Goal: Book appointment/travel/reservation

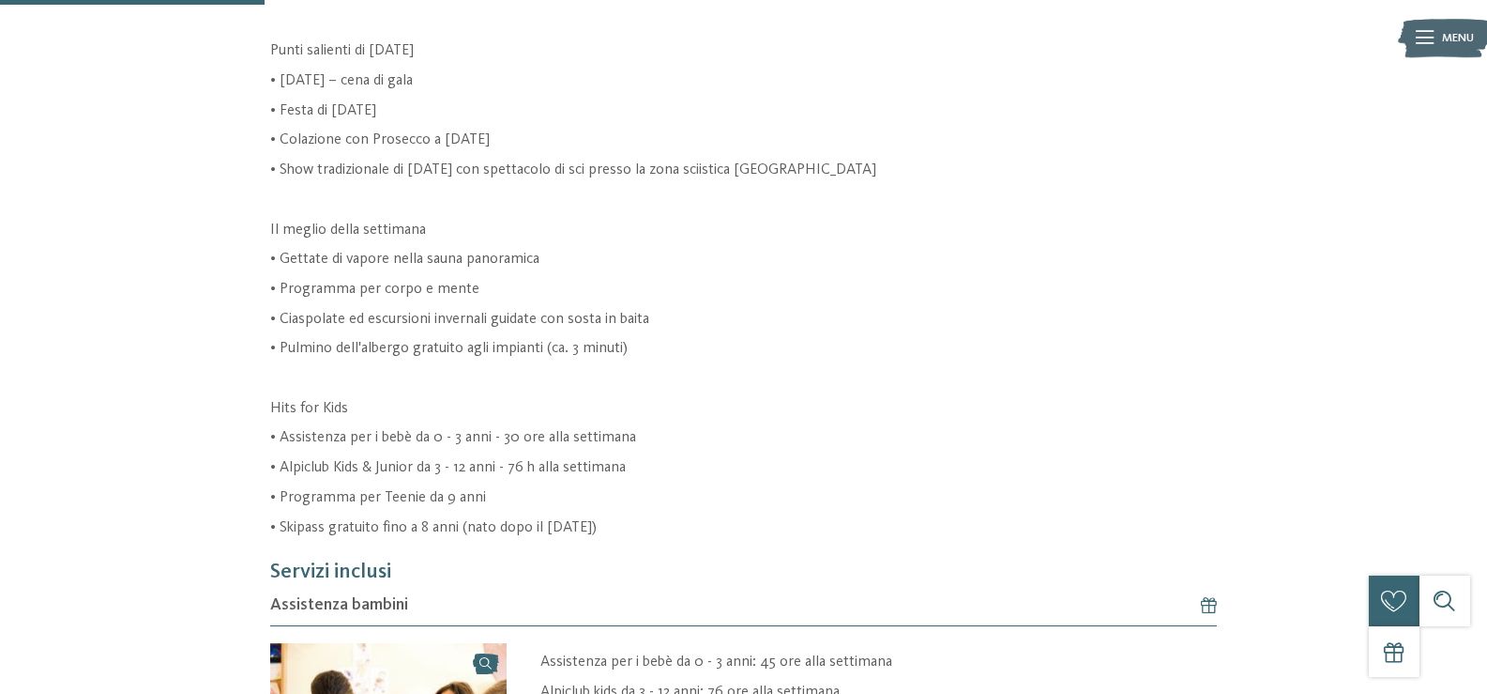
scroll to position [657, 0]
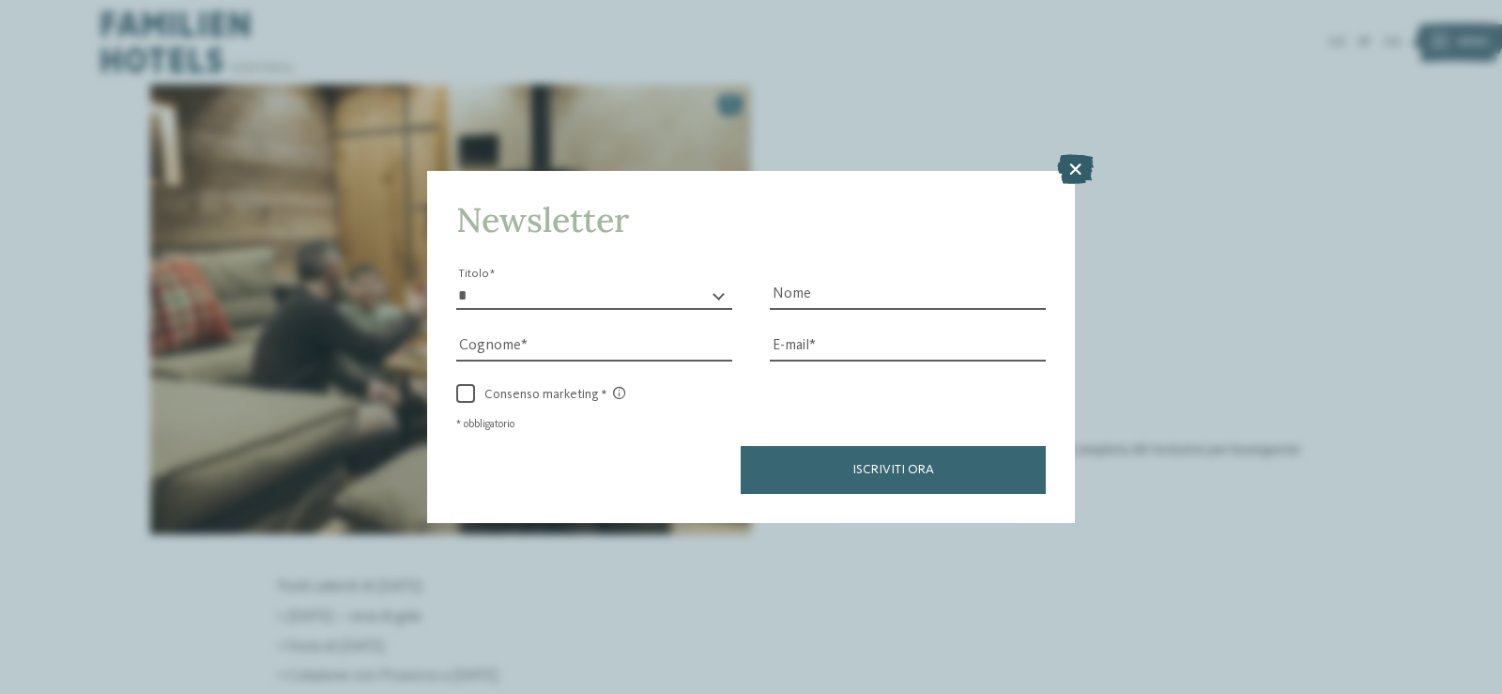
click at [1077, 174] on icon at bounding box center [1075, 169] width 37 height 30
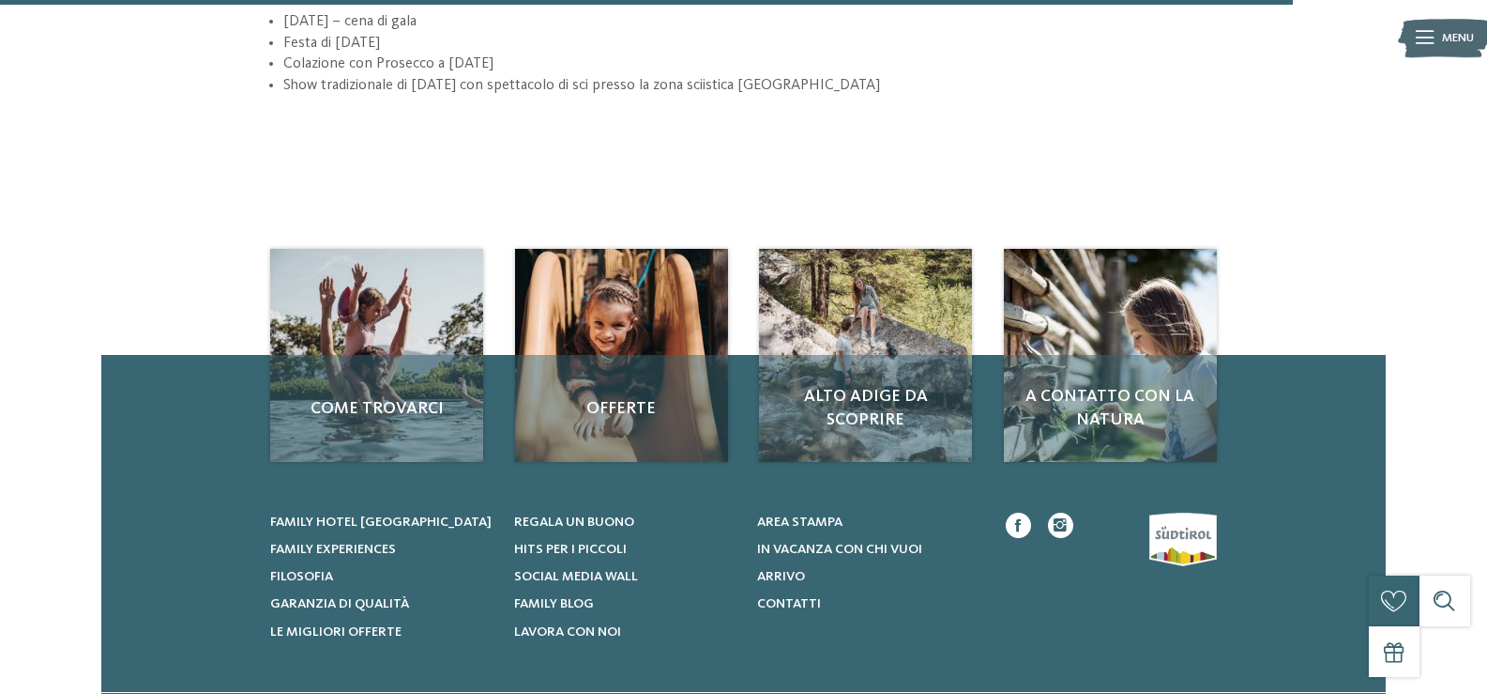
scroll to position [2158, 0]
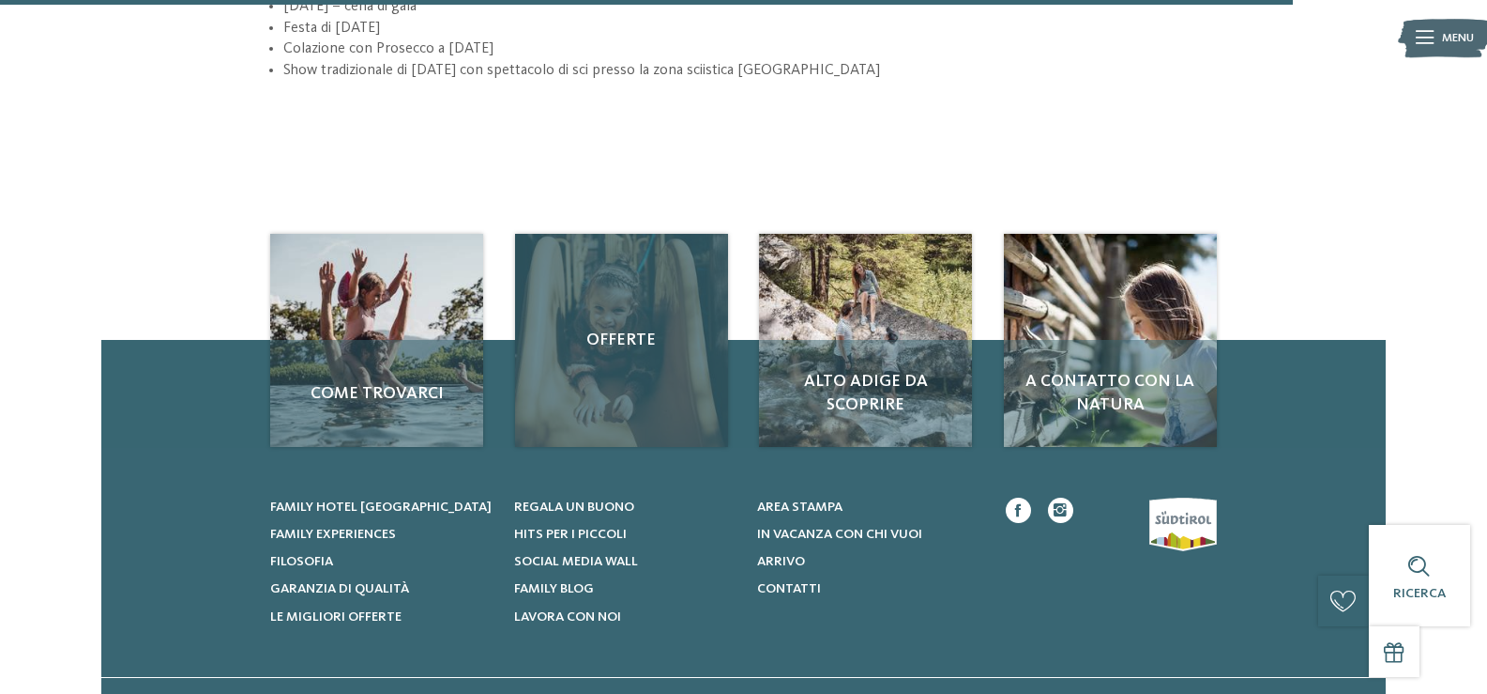
click at [618, 367] on div "Offerte" at bounding box center [621, 340] width 213 height 213
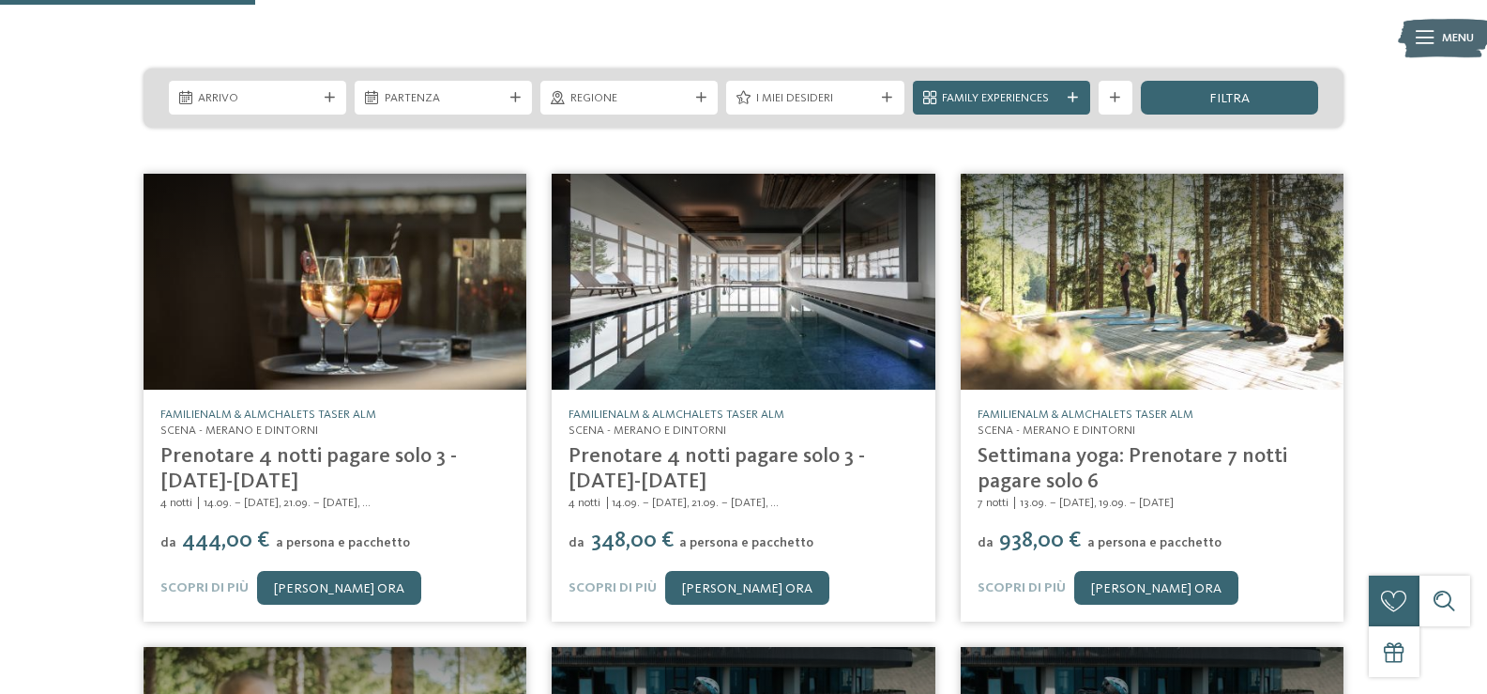
scroll to position [282, 0]
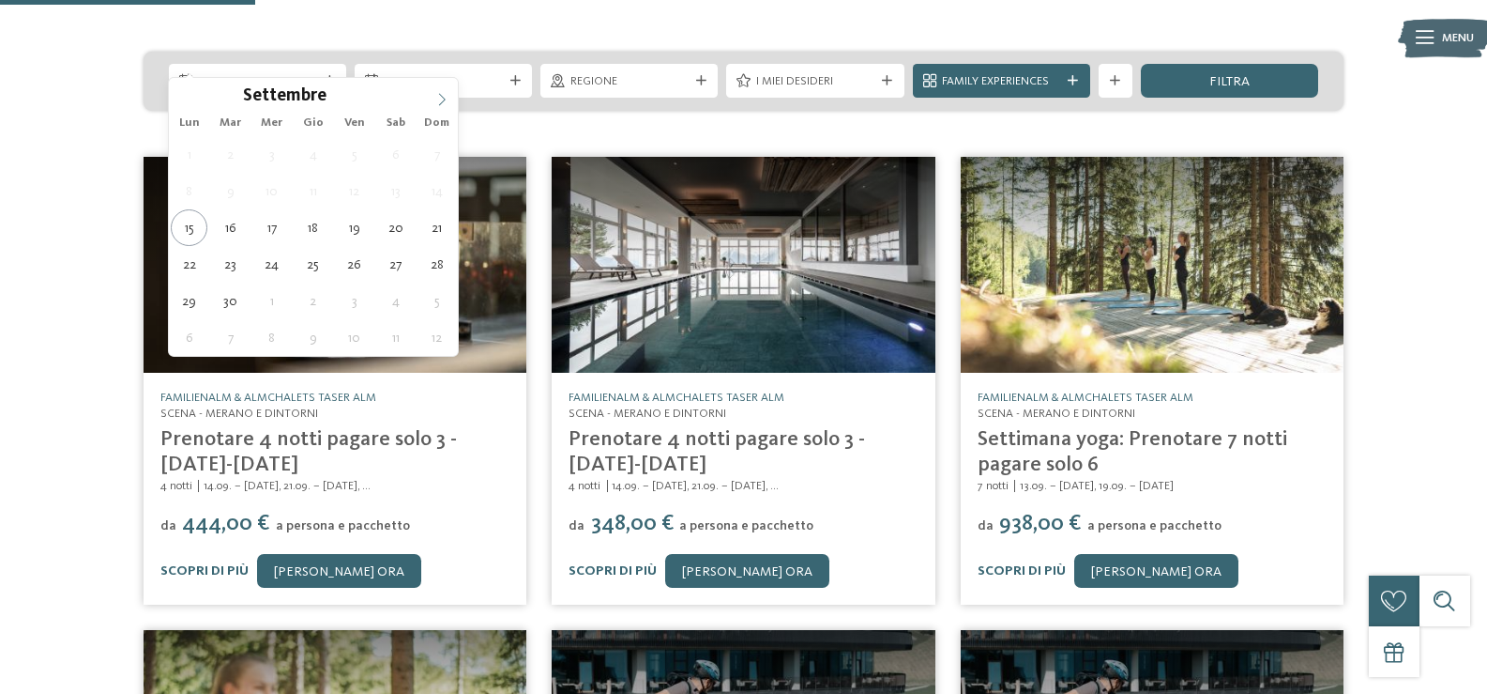
click at [442, 98] on icon at bounding box center [441, 99] width 13 height 13
type div "29.12.2025"
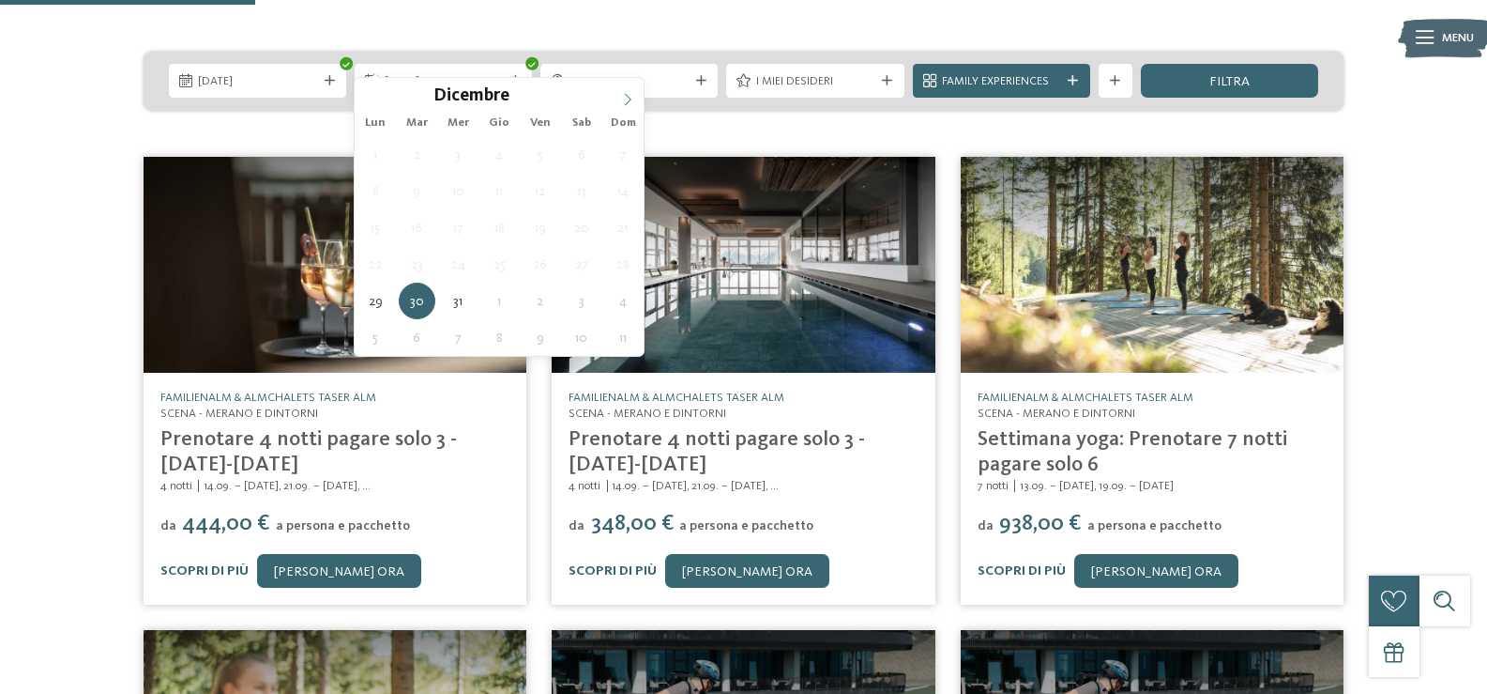
type input "****"
click at [627, 97] on icon at bounding box center [627, 99] width 13 height 13
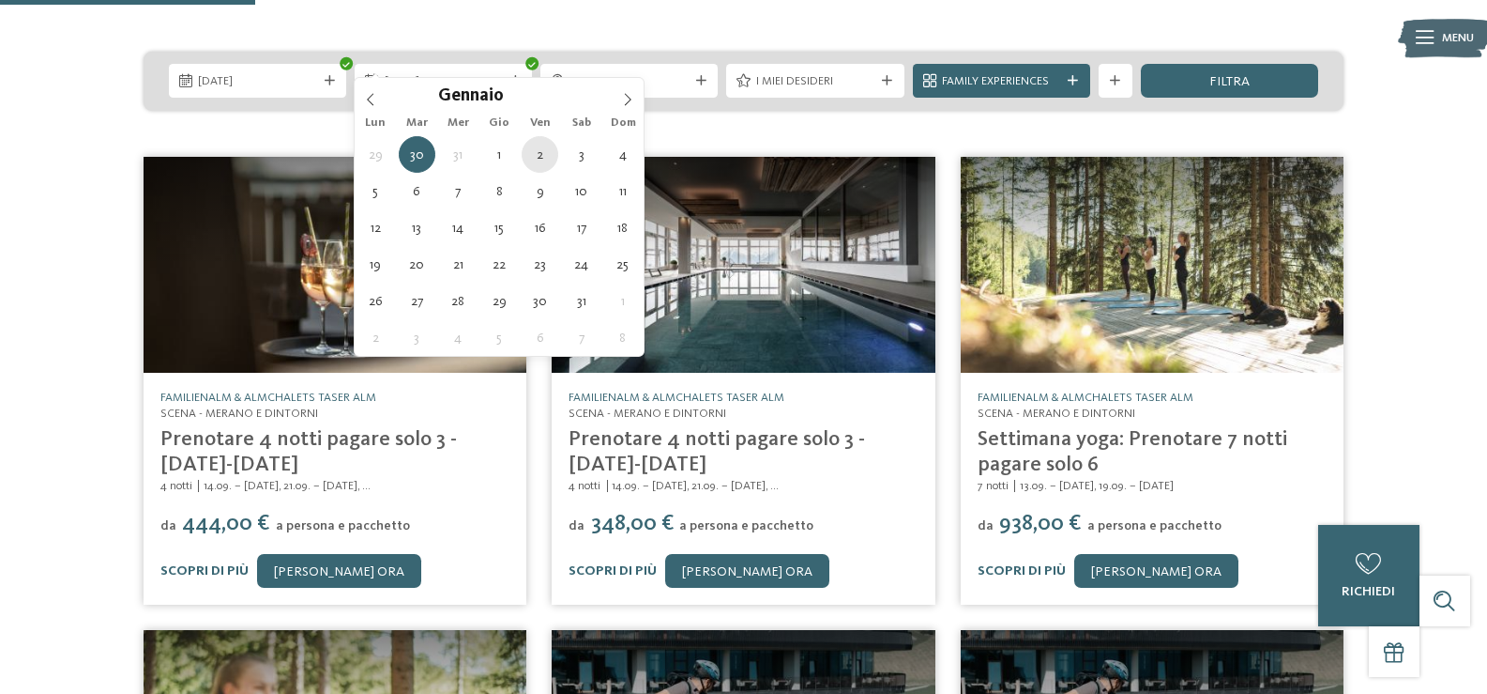
type div "02.01.2026"
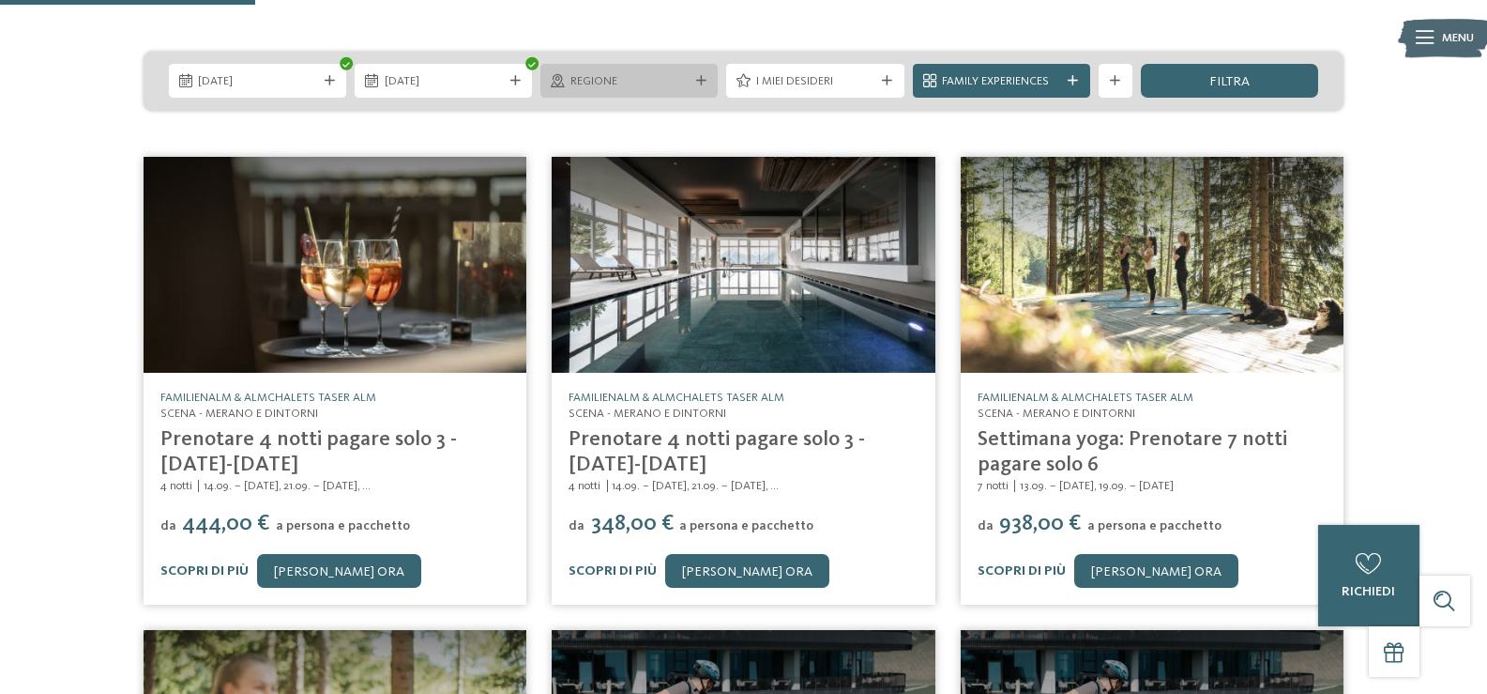
click at [645, 73] on span "Regione" at bounding box center [630, 81] width 118 height 17
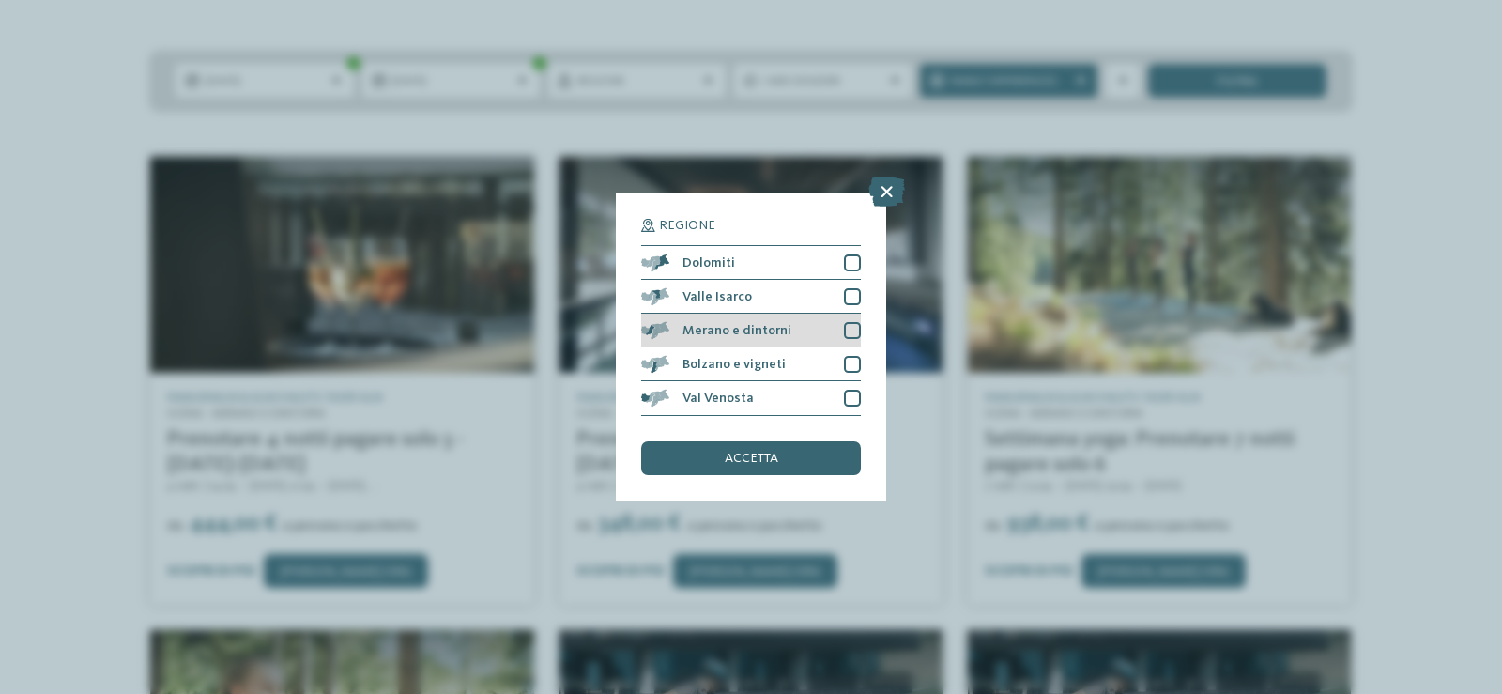
click at [852, 330] on div at bounding box center [852, 330] width 17 height 17
click at [792, 444] on div "accetta" at bounding box center [751, 458] width 220 height 34
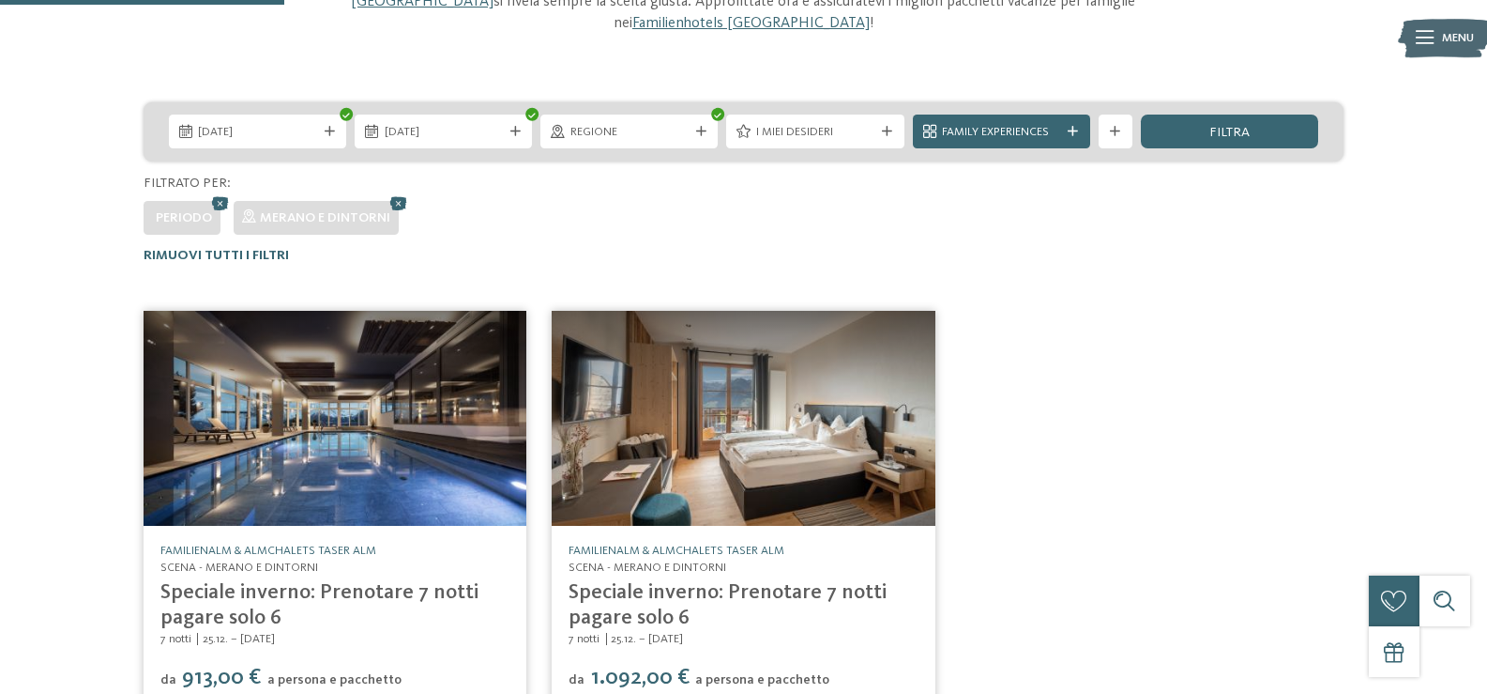
scroll to position [216, 0]
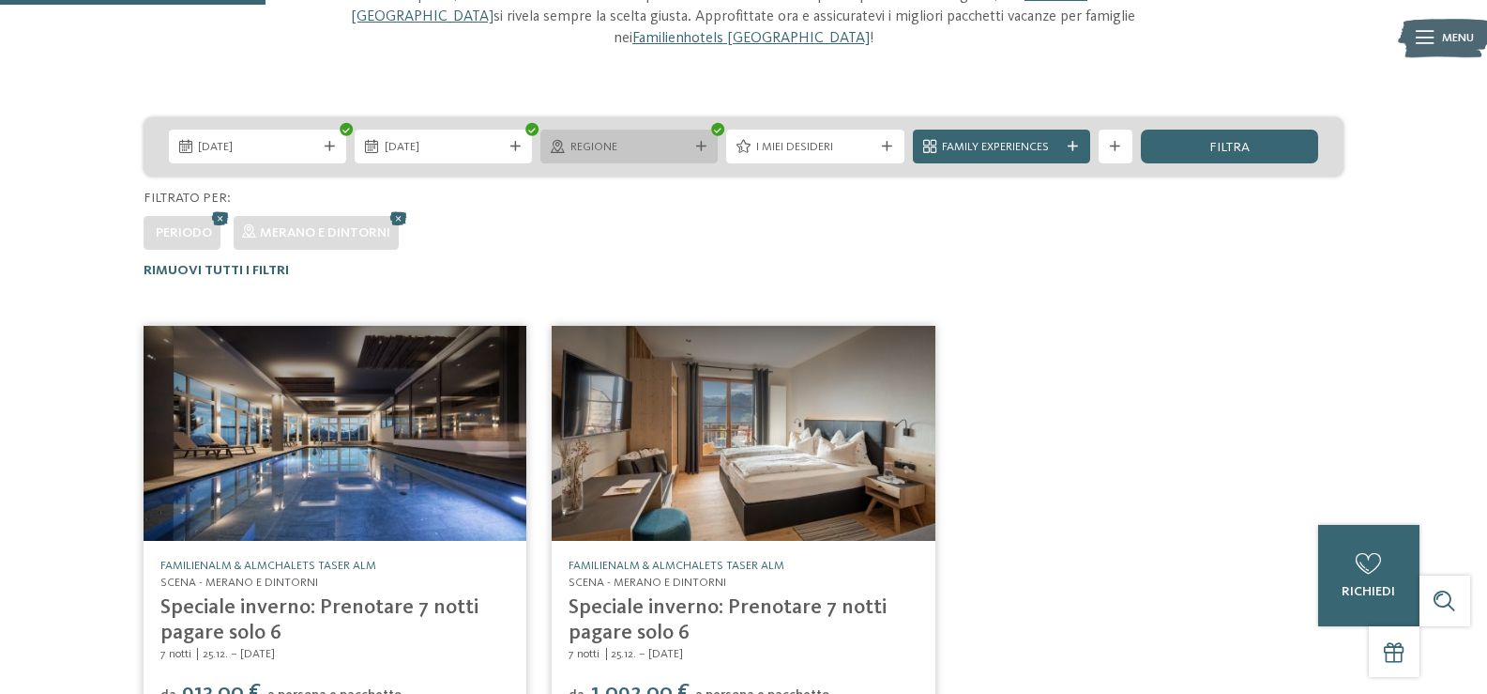
click at [610, 139] on span "Regione" at bounding box center [630, 147] width 118 height 17
click at [0, 0] on div "Regione Dolomiti" at bounding box center [0, 0] width 0 height 0
click at [627, 139] on span "Regione" at bounding box center [630, 147] width 118 height 17
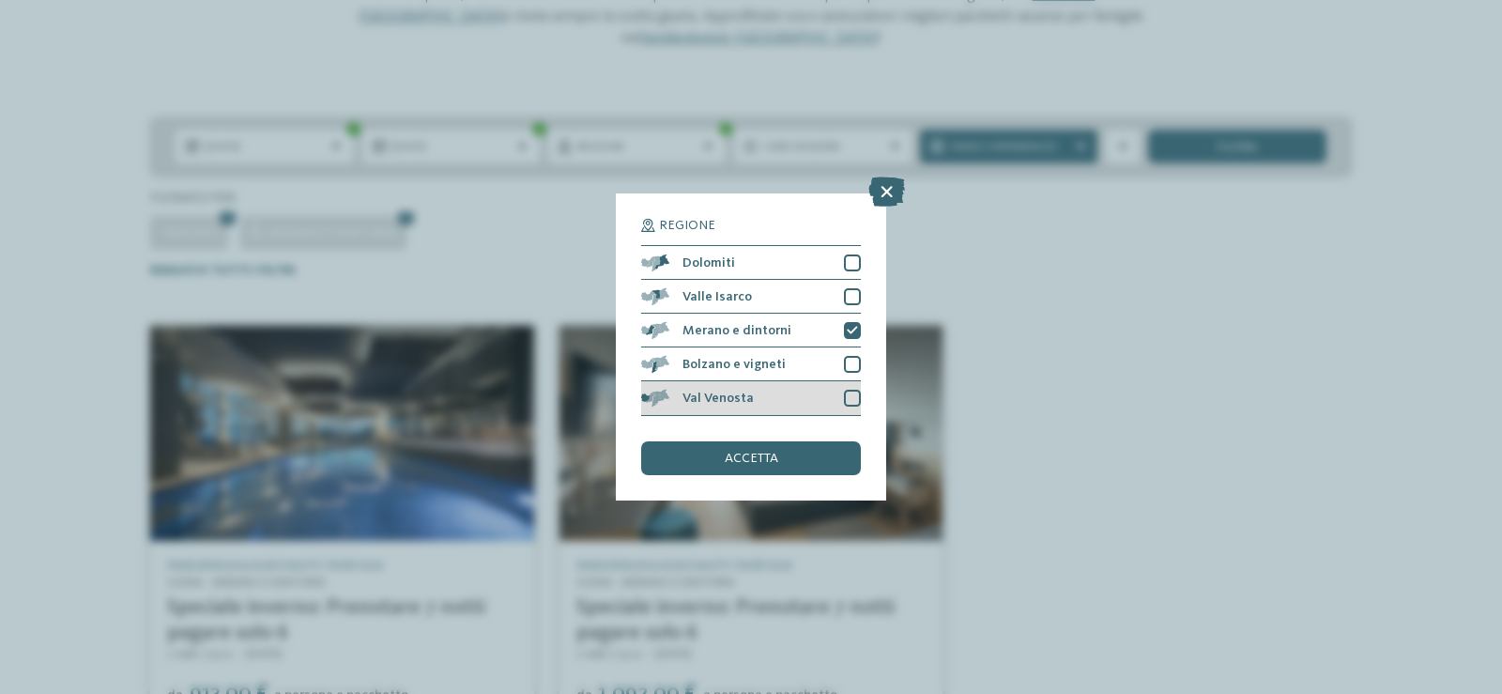
click at [854, 400] on div at bounding box center [852, 397] width 17 height 17
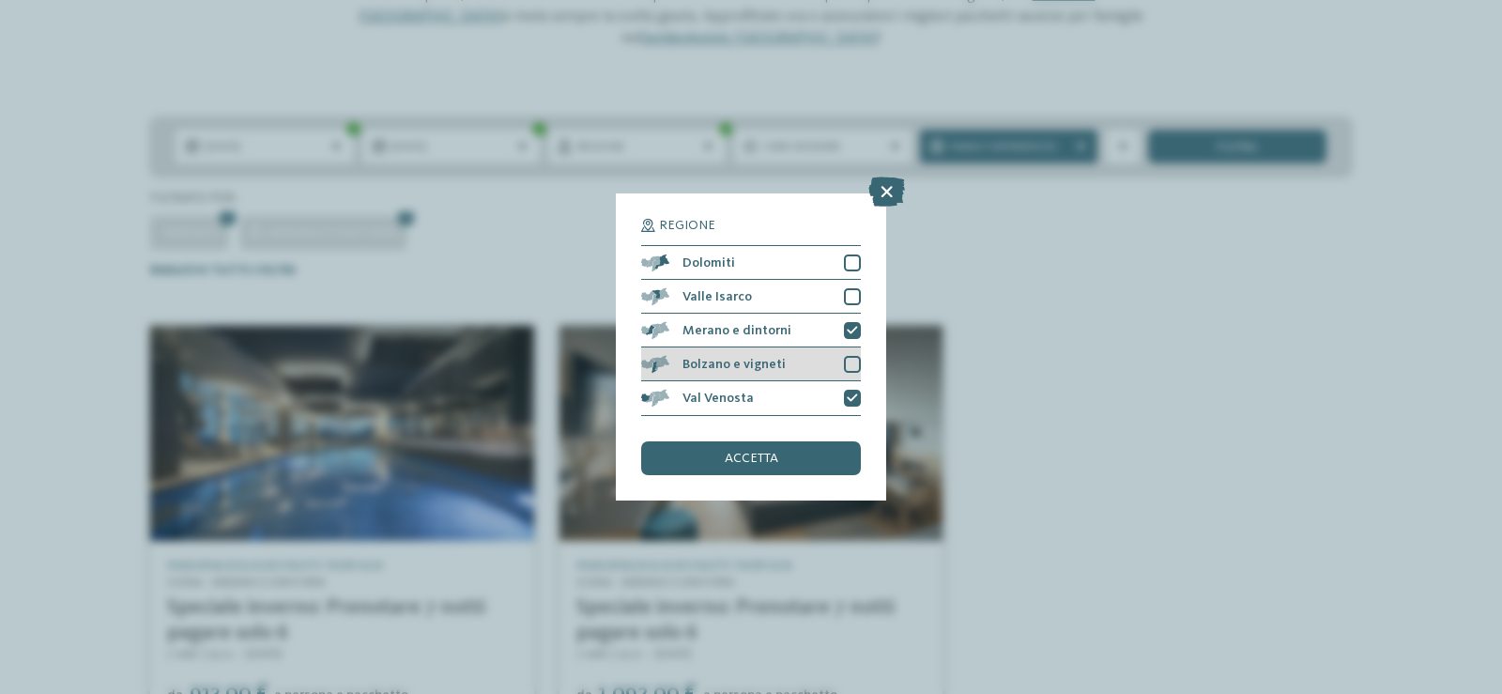
click at [850, 360] on div at bounding box center [852, 364] width 17 height 17
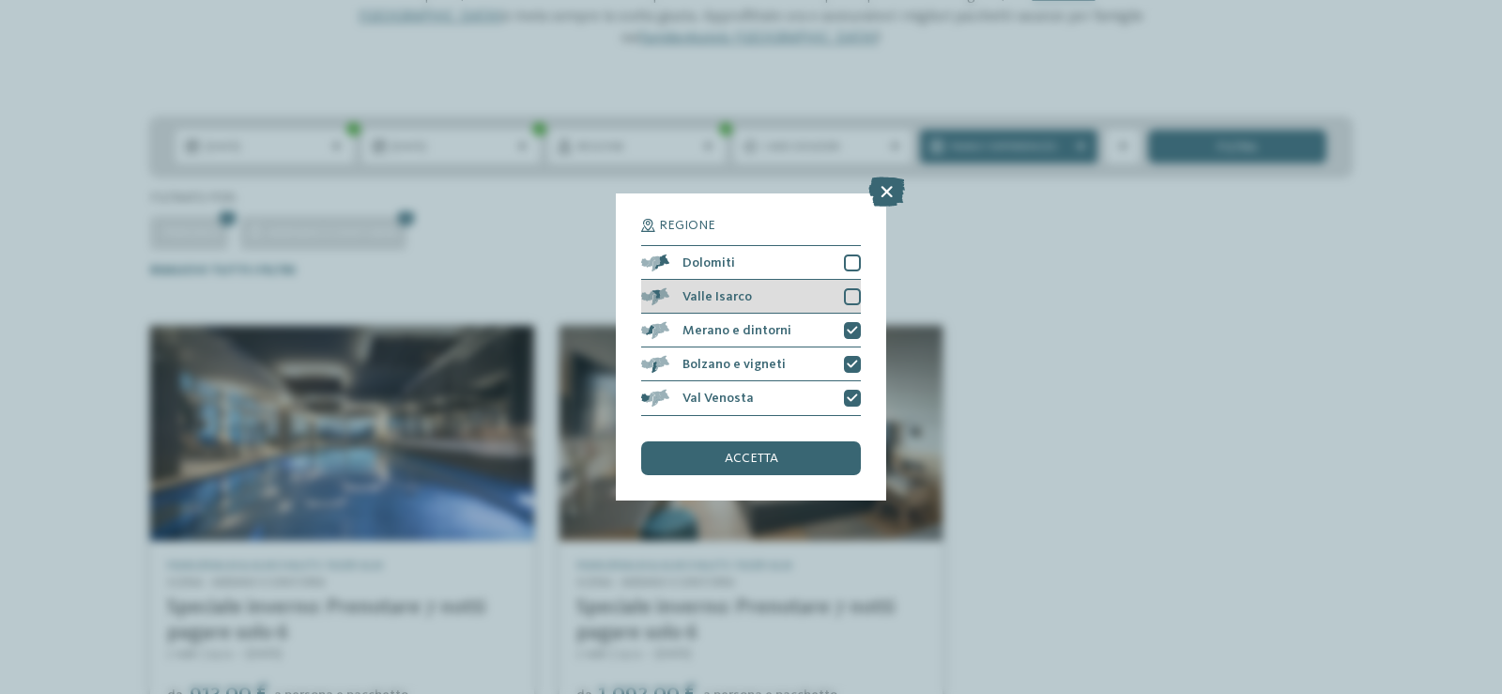
click at [851, 295] on div at bounding box center [852, 296] width 17 height 17
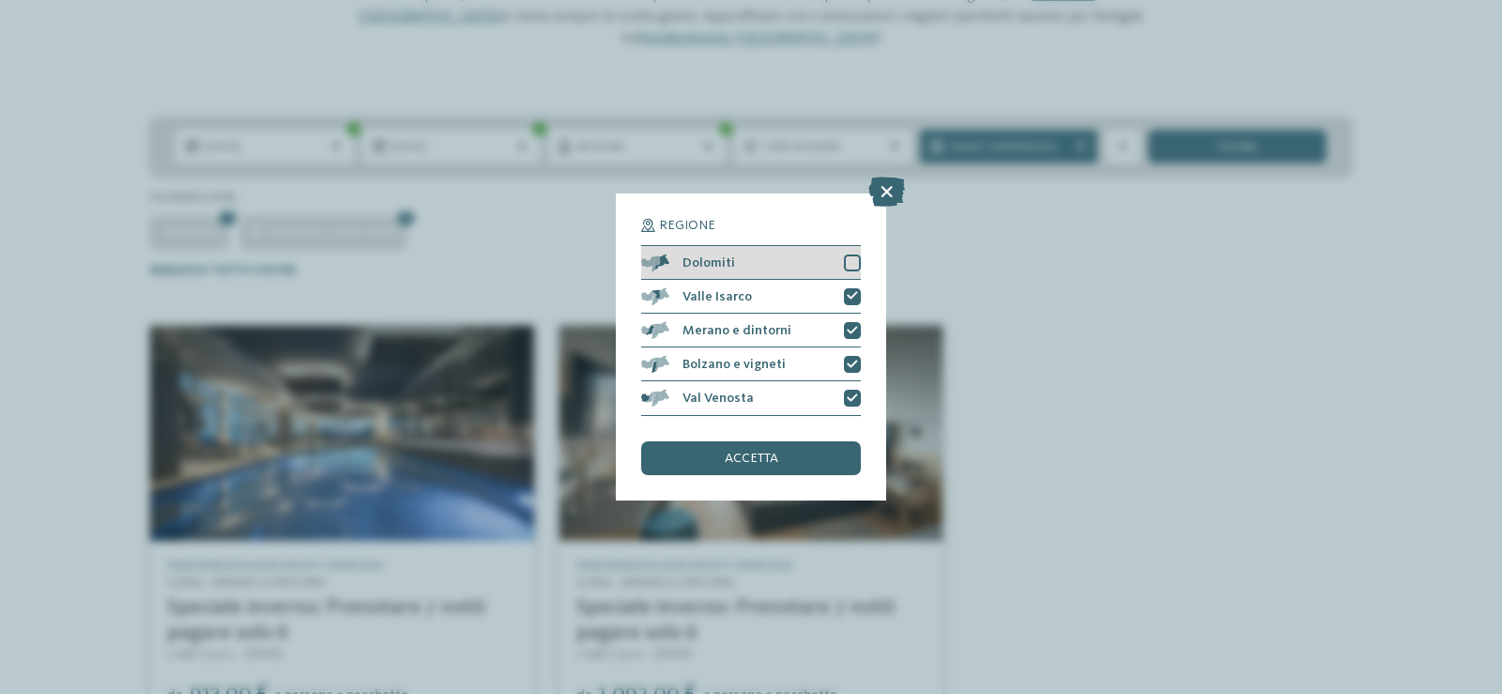
drag, startPoint x: 853, startPoint y: 256, endPoint x: 849, endPoint y: 279, distance: 22.8
click at [853, 257] on div at bounding box center [852, 262] width 17 height 17
click at [759, 461] on span "accetta" at bounding box center [750, 457] width 53 height 13
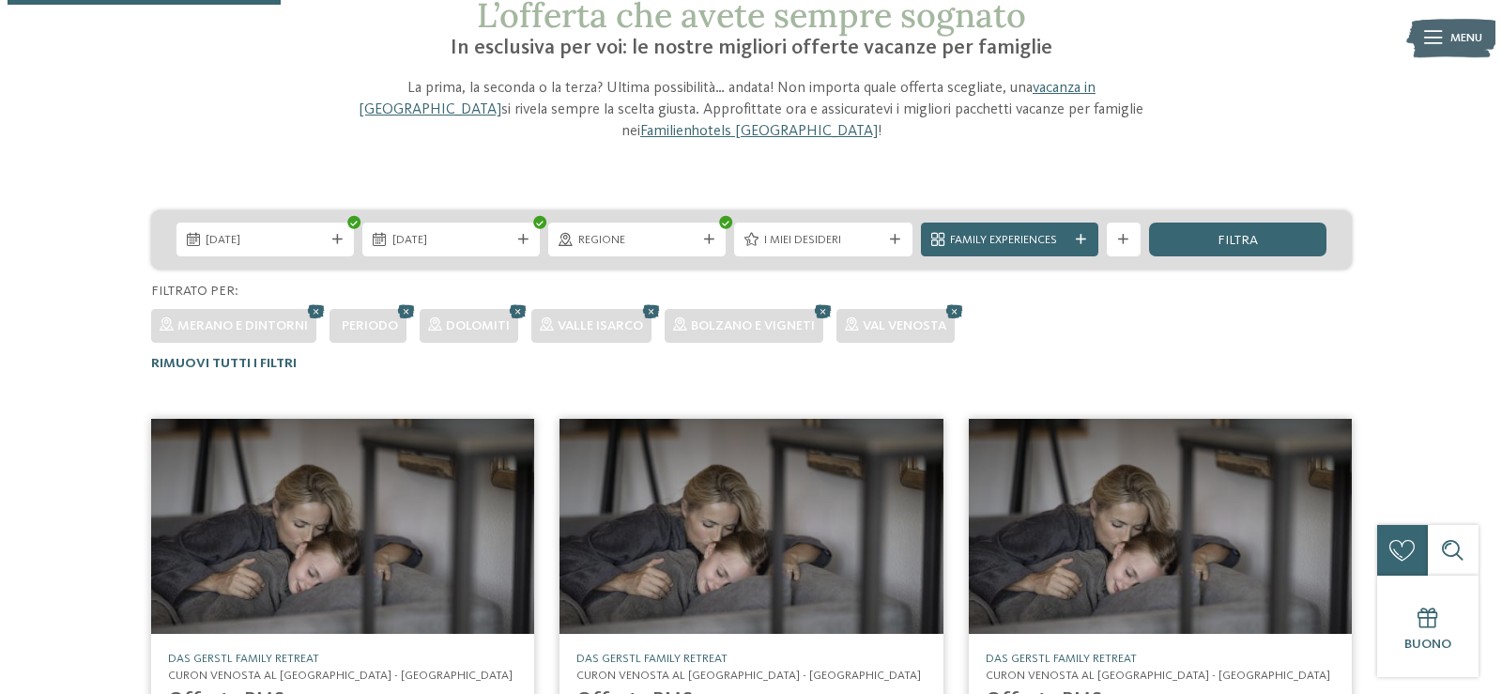
scroll to position [122, 0]
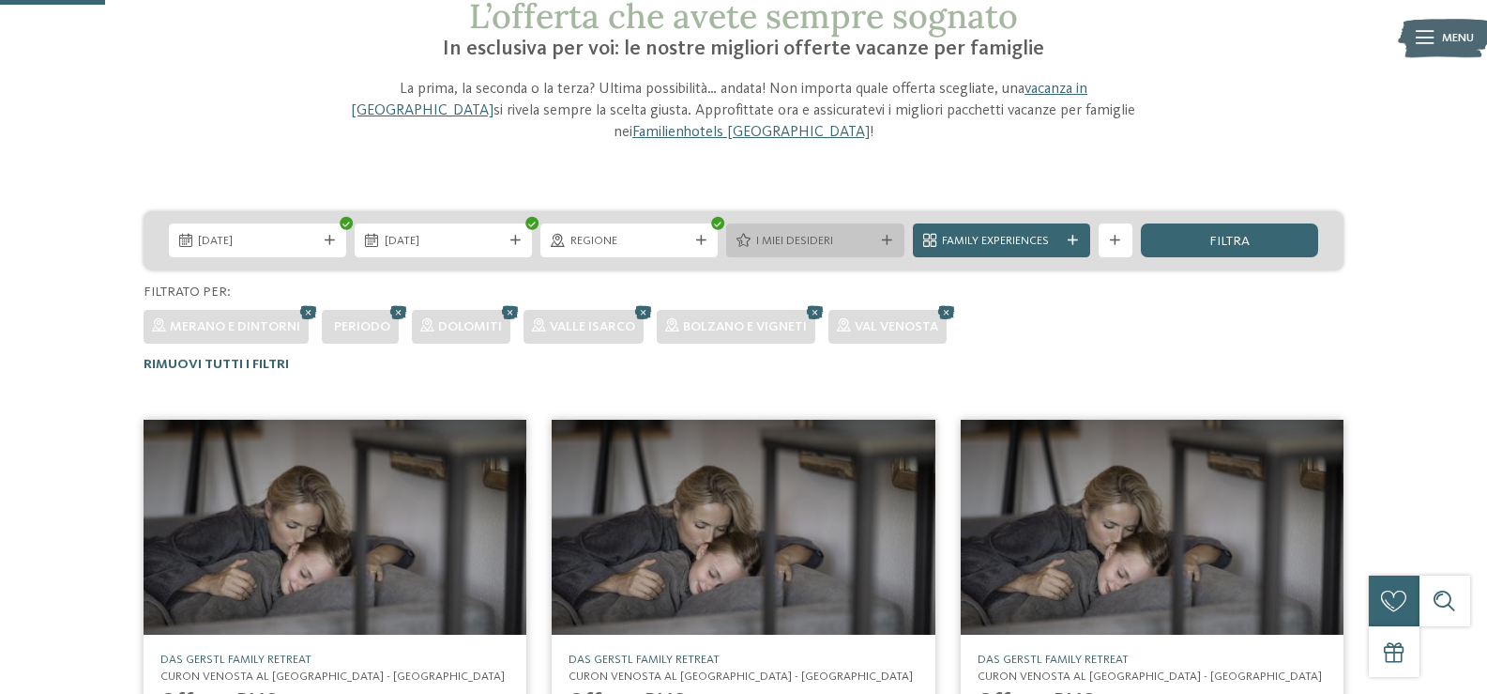
click at [865, 233] on span "I miei desideri" at bounding box center [815, 241] width 118 height 17
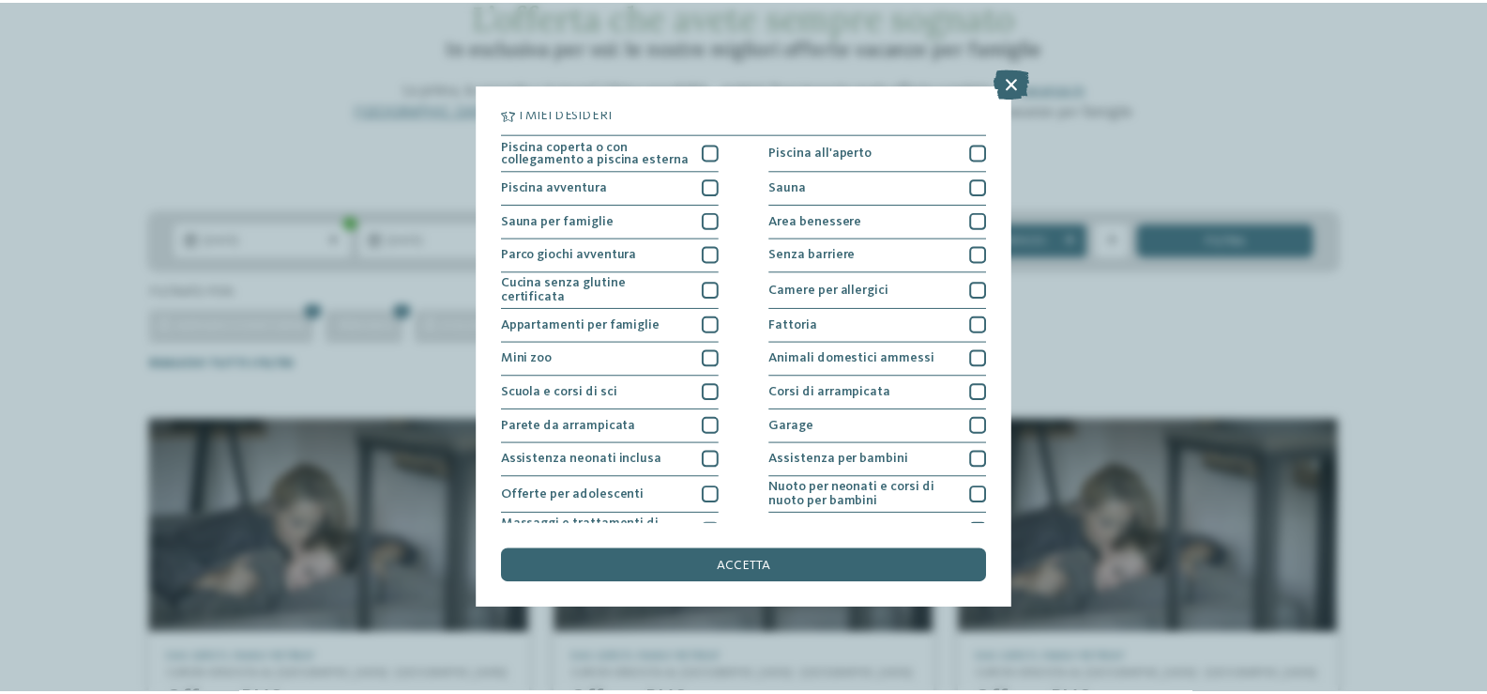
scroll to position [0, 0]
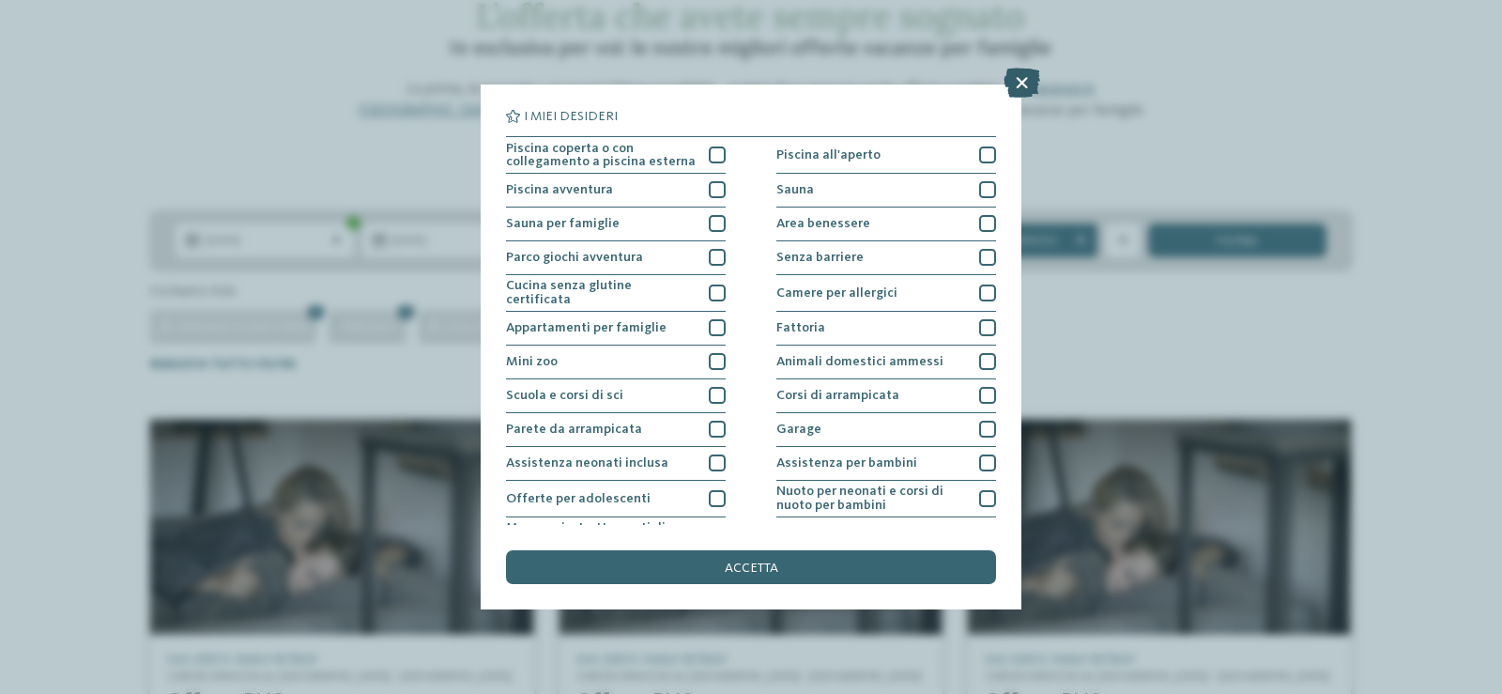
click at [1010, 91] on icon at bounding box center [1021, 83] width 37 height 30
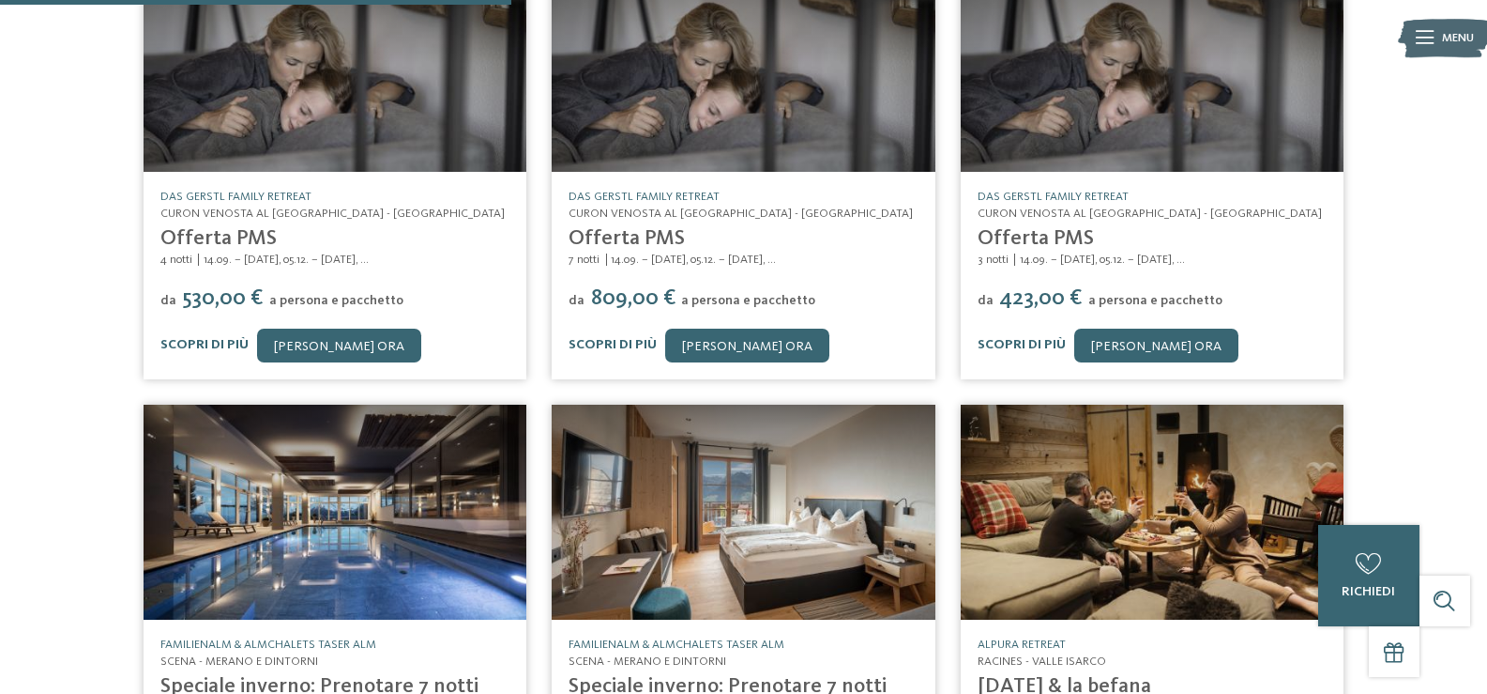
scroll to position [591, 0]
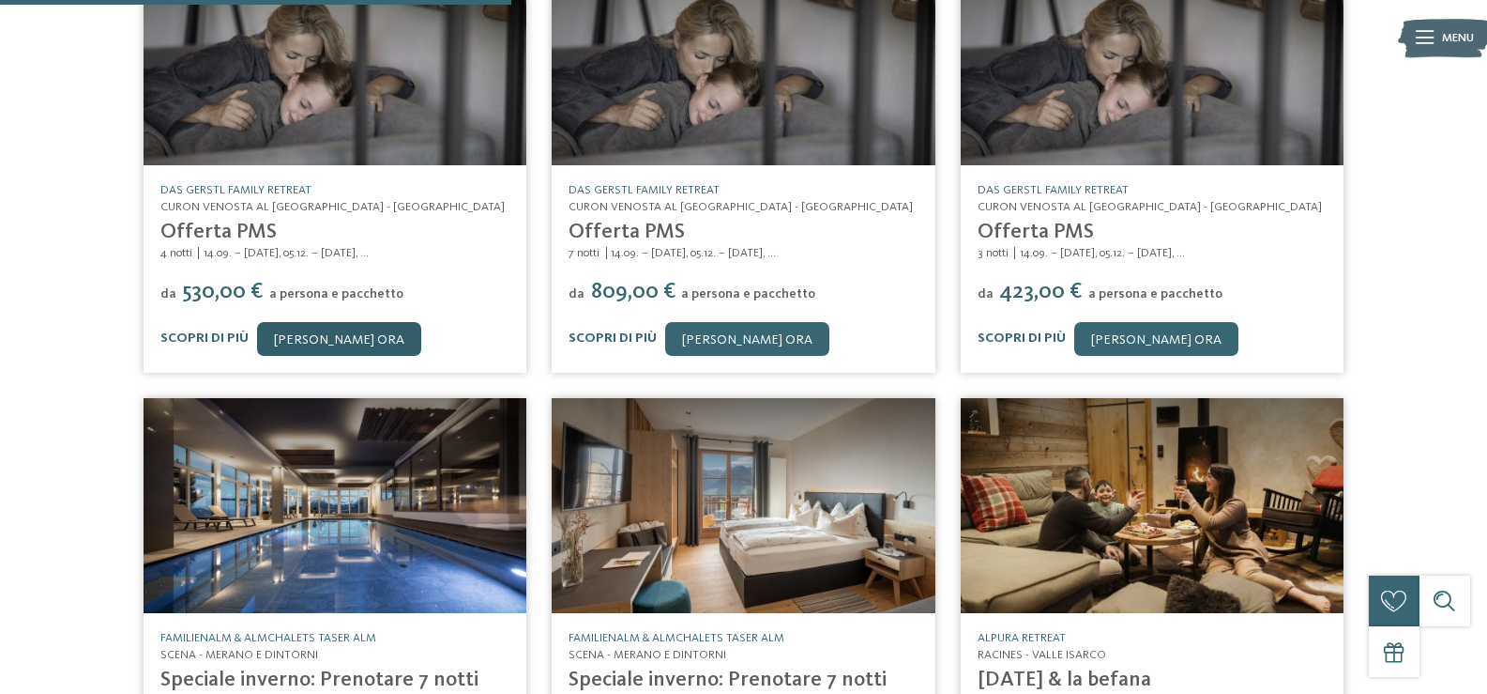
click at [323, 322] on link "[PERSON_NAME] ora" at bounding box center [339, 339] width 164 height 34
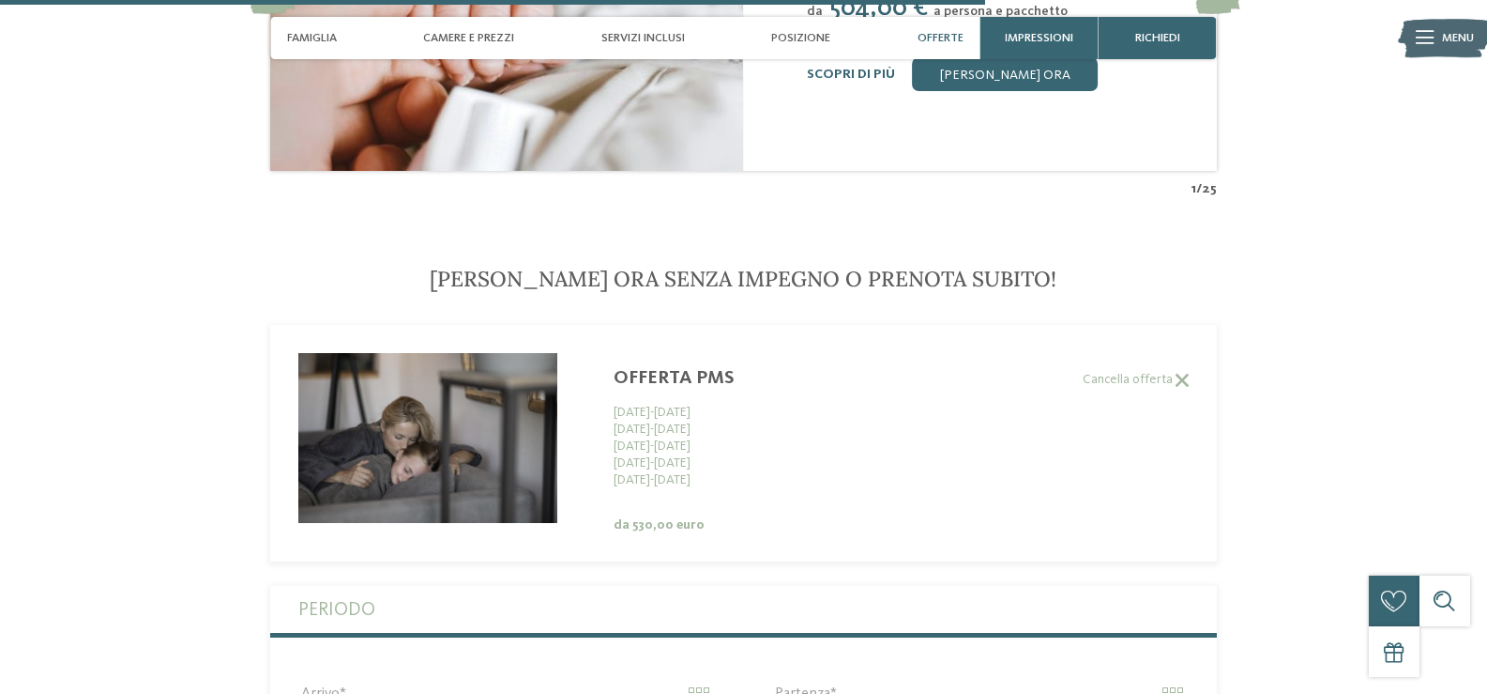
scroll to position [4051, 0]
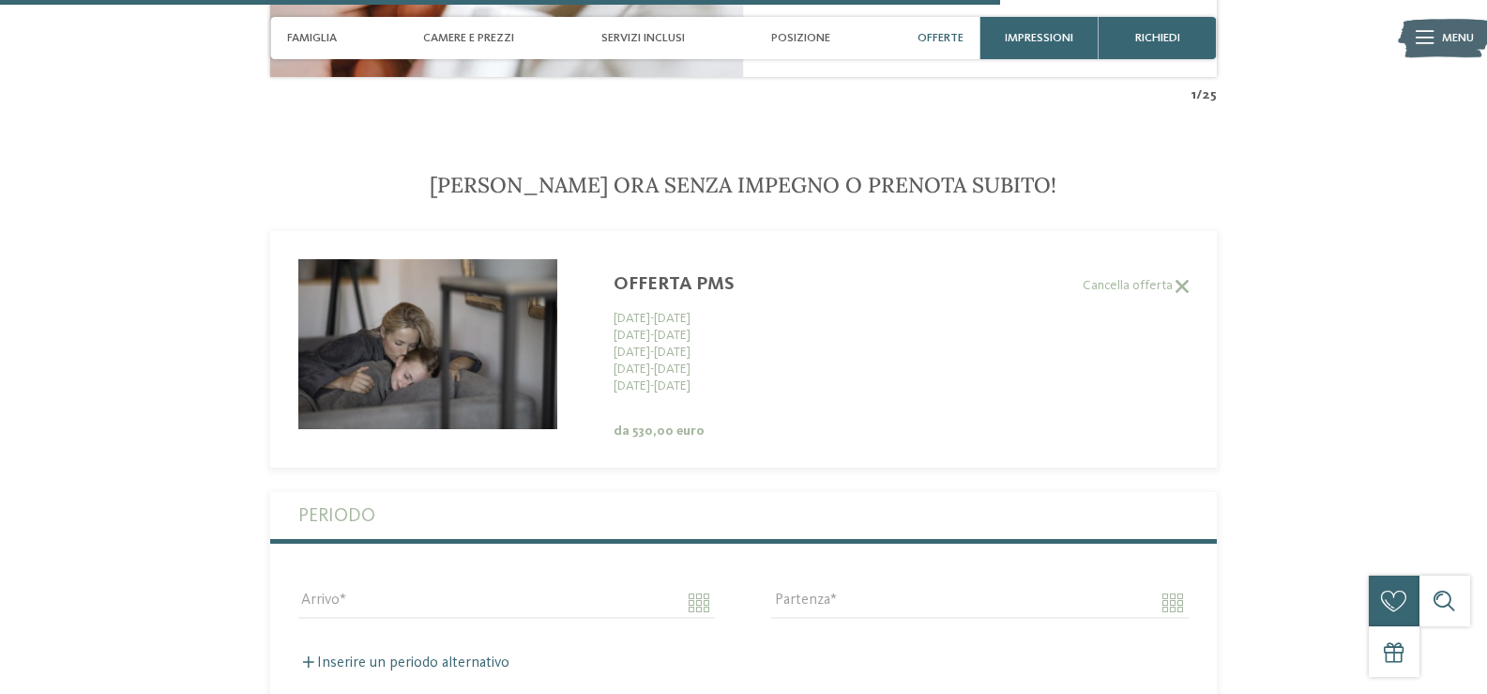
click at [637, 377] on div "[DATE] - [DATE]" at bounding box center [783, 385] width 338 height 17
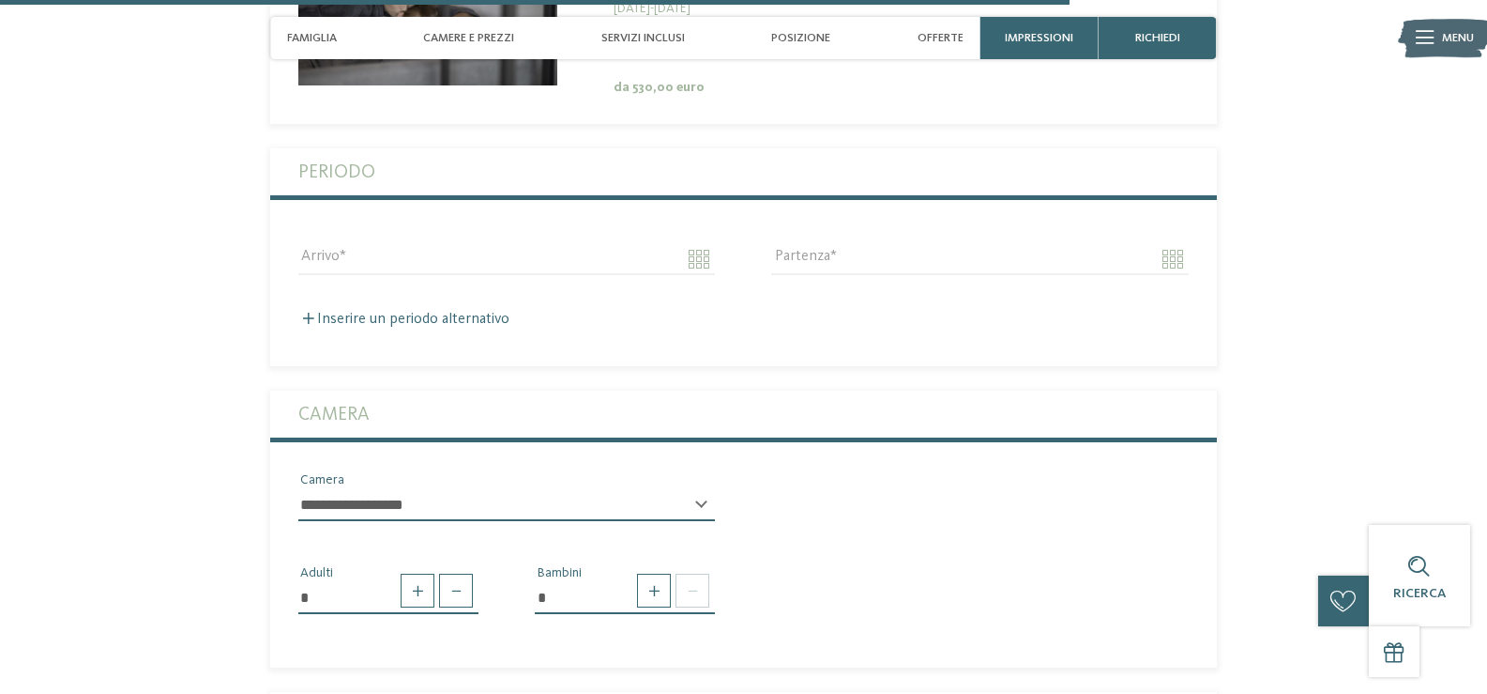
scroll to position [4427, 0]
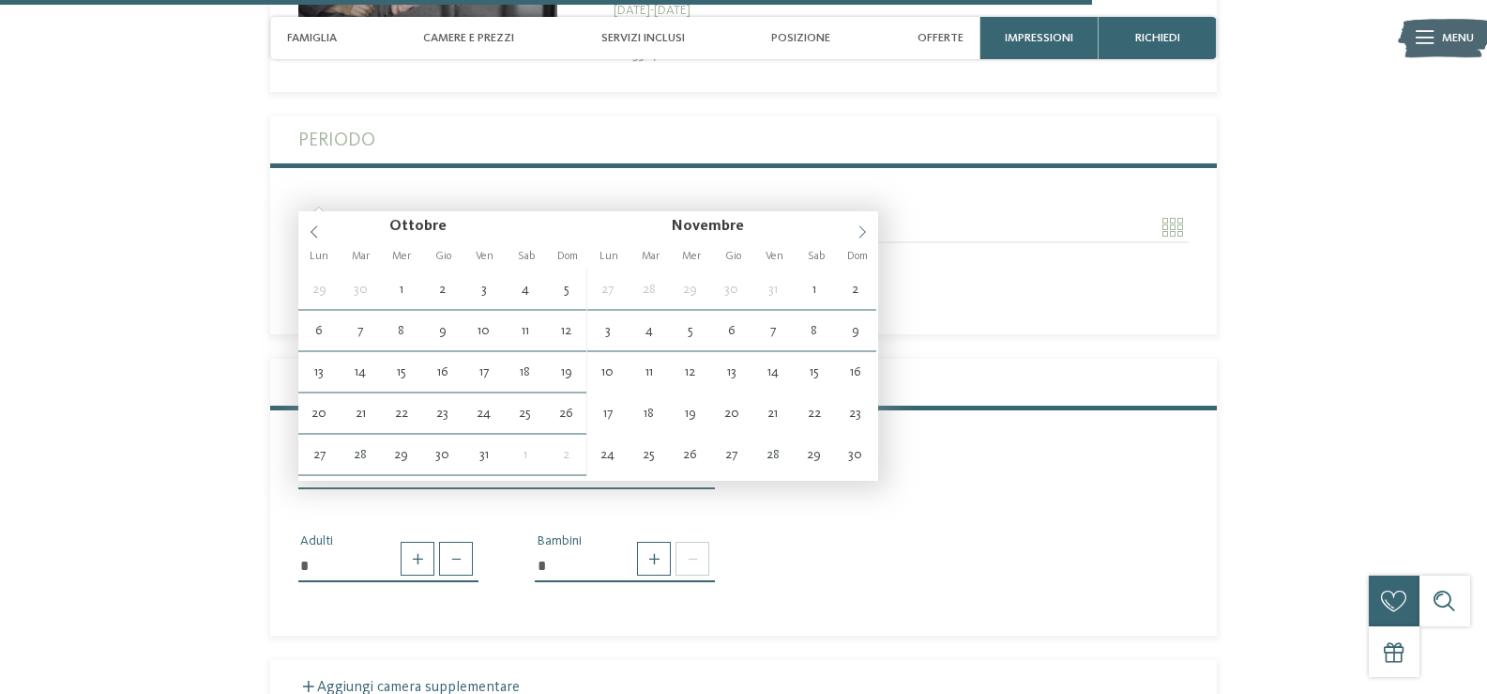
click at [855, 229] on span at bounding box center [862, 227] width 32 height 32
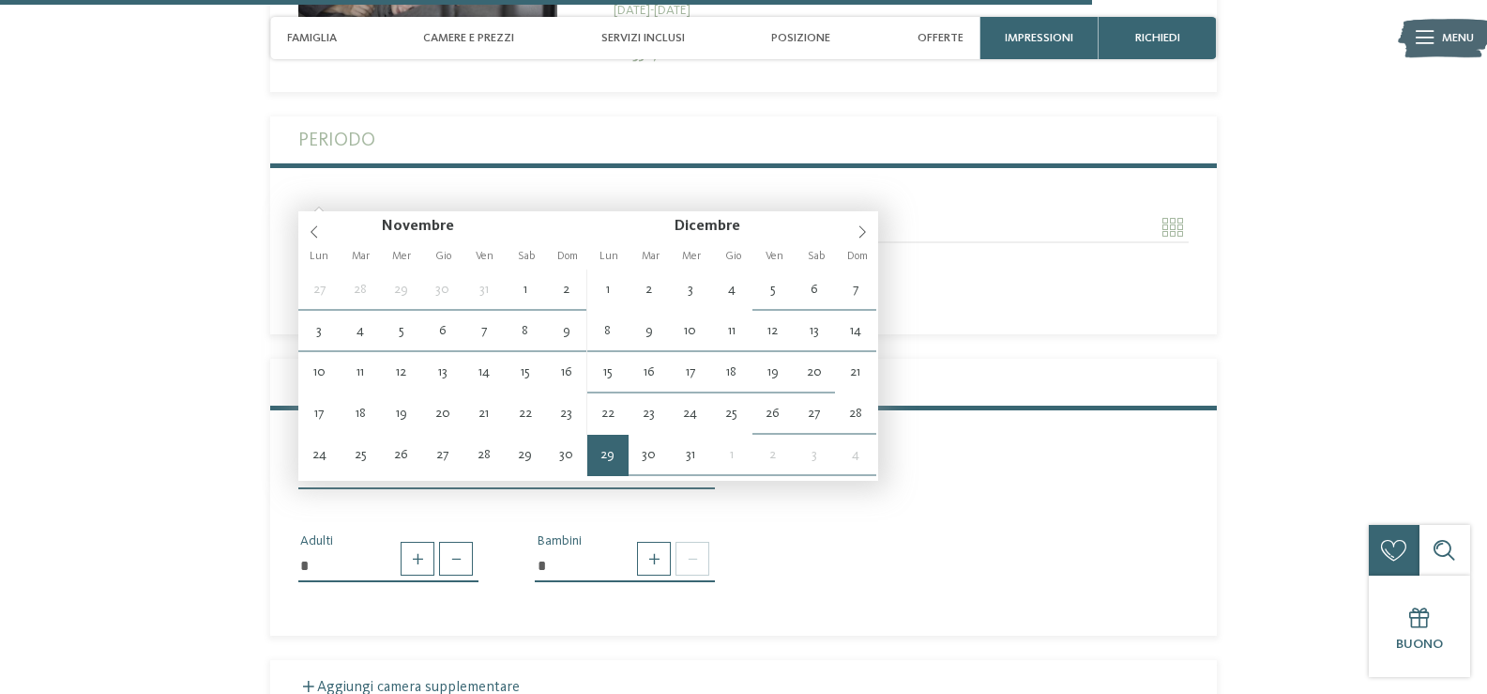
type input "**********"
type input "****"
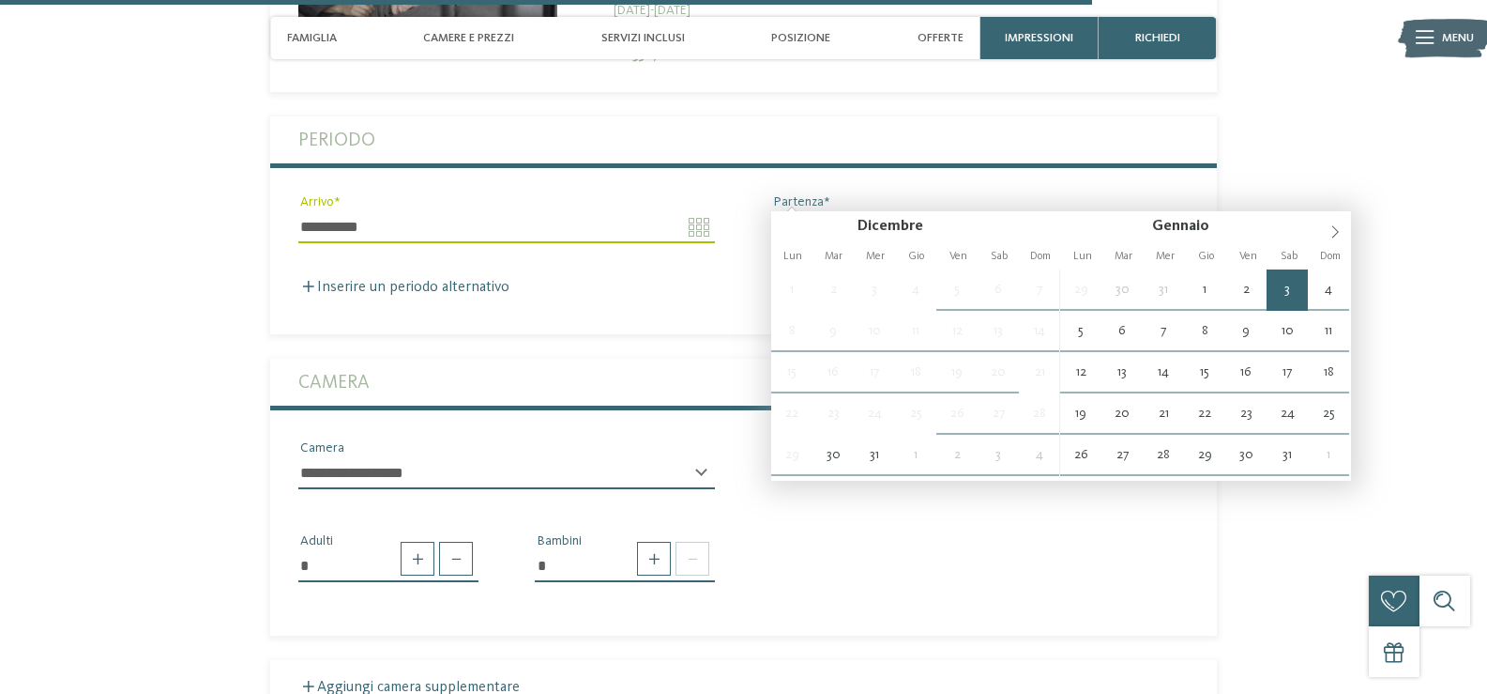
type input "**********"
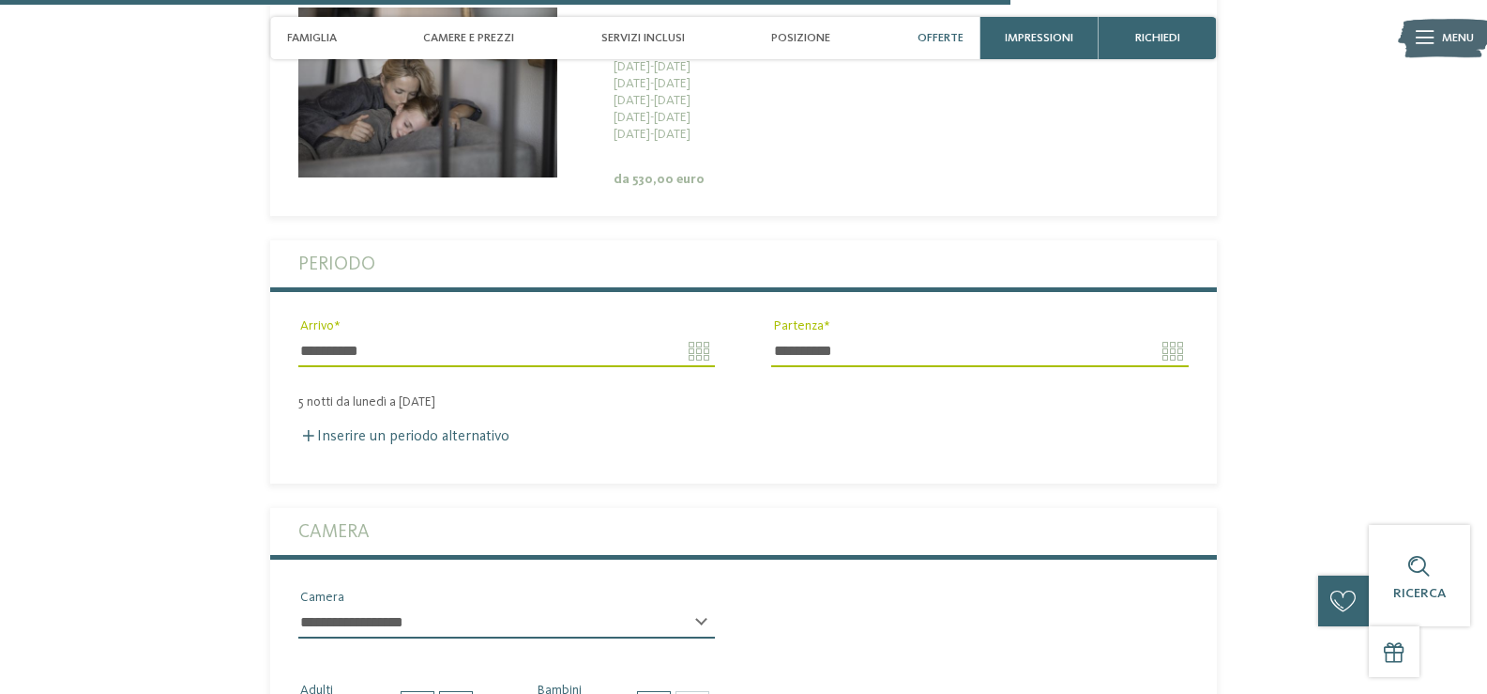
scroll to position [4051, 0]
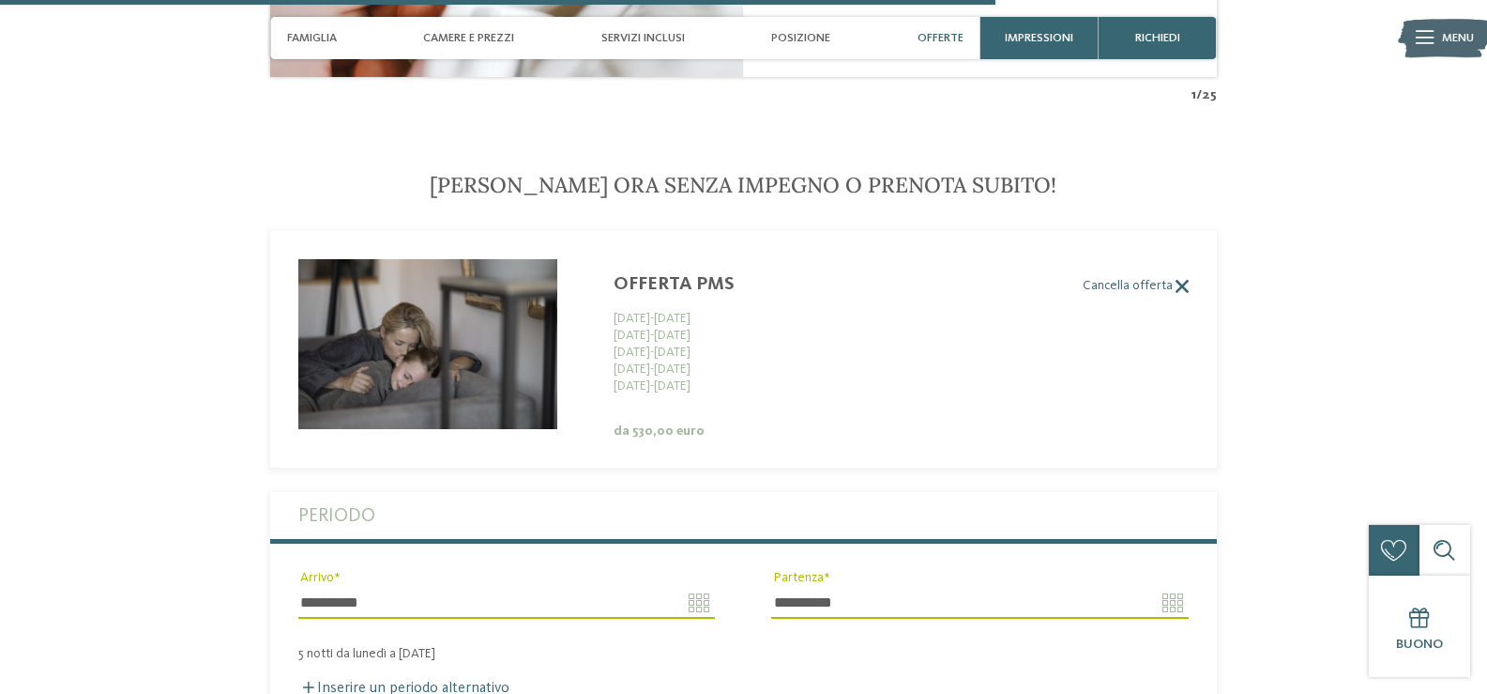
click at [675, 278] on label "Cancella offerta" at bounding box center [729, 286] width 919 height 16
type input "**********"
